Goal: Navigation & Orientation: Find specific page/section

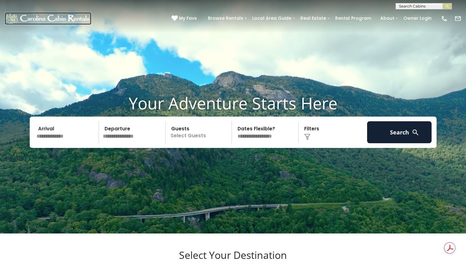
click at [45, 20] on img at bounding box center [48, 18] width 87 height 13
click at [200, 143] on p "Select Guests" at bounding box center [200, 132] width 65 height 22
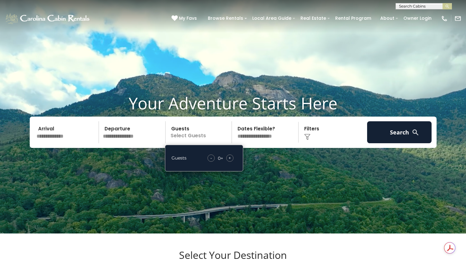
click at [377, 99] on video at bounding box center [233, 116] width 466 height 233
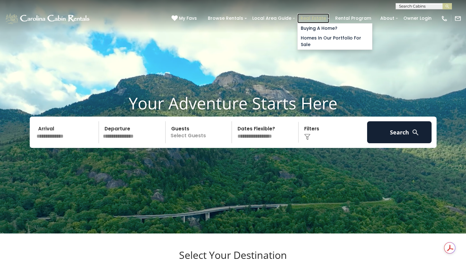
click at [326, 20] on link "Real Estate" at bounding box center [314, 18] width 32 height 10
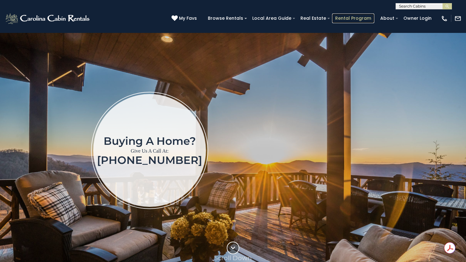
click at [371, 17] on link "Rental Program" at bounding box center [353, 18] width 42 height 10
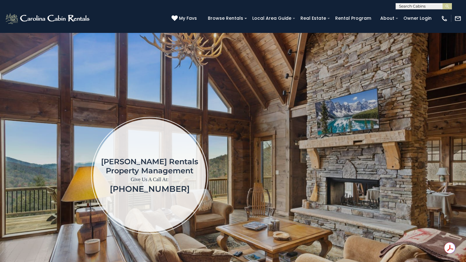
click at [419, 7] on input "text" at bounding box center [423, 7] width 55 height 6
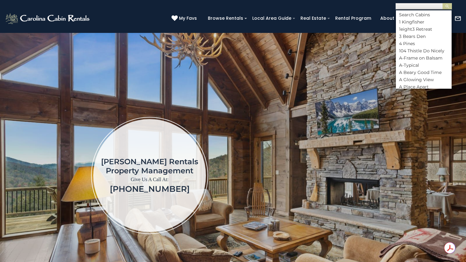
click at [369, 11] on div "My Favs Browse Rentals Local Area Guide Activities & Attractions Area Map Drivi…" at bounding box center [317, 18] width 290 height 16
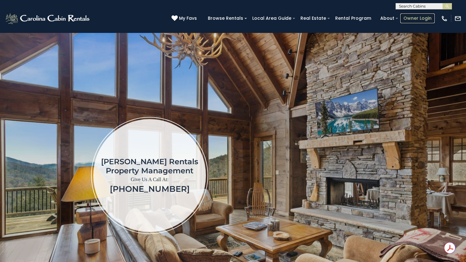
click at [424, 19] on link "Owner Login" at bounding box center [418, 18] width 34 height 10
click at [433, 42] on img at bounding box center [233, 175] width 466 height 285
click at [256, 153] on div "Carolina Cabin Rentals Property Management Give Us A Call At: (828) 707-9908" at bounding box center [149, 175] width 281 height 117
